Goal: Task Accomplishment & Management: Complete application form

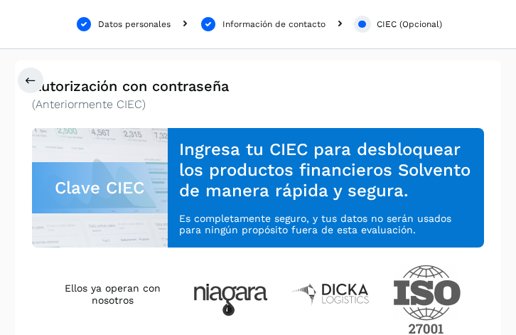
scroll to position [242, 0]
